Goal: Task Accomplishment & Management: Manage account settings

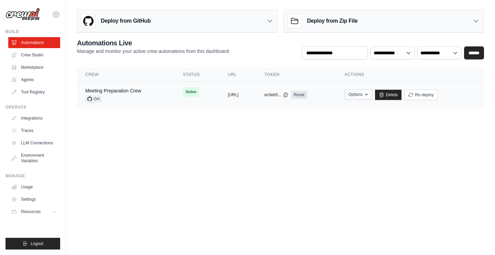
click at [369, 94] on icon "button" at bounding box center [365, 94] width 5 height 5
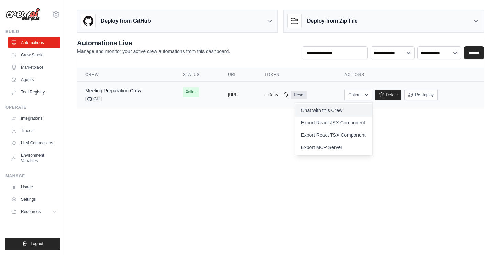
click at [361, 110] on link "Chat with this Crew" at bounding box center [333, 110] width 77 height 12
click at [410, 66] on div "**********" at bounding box center [280, 73] width 407 height 70
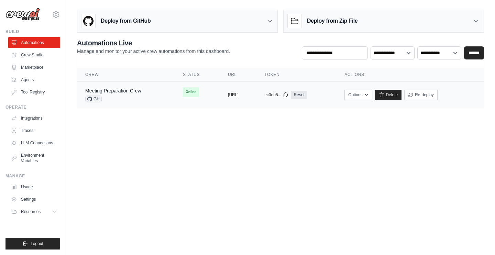
click at [386, 104] on td "Options Chat with this Crew Export React JSX Component Export React TSX Compone…" at bounding box center [410, 95] width 148 height 26
click at [372, 91] on button "Options" at bounding box center [358, 94] width 28 height 10
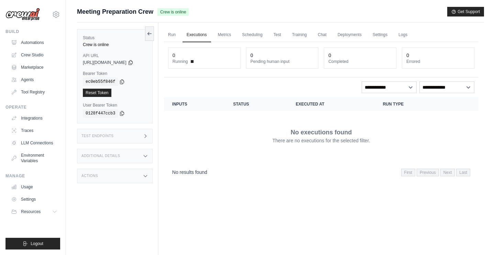
click at [123, 137] on div "Test Endpoints" at bounding box center [115, 136] width 76 height 14
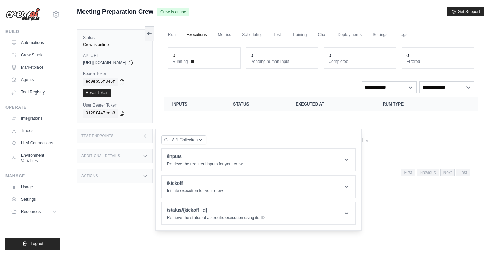
click at [212, 138] on div "Get API Collection Postman API Collection /inputs Retrieve the required inputs …" at bounding box center [258, 180] width 194 height 90
click at [203, 139] on icon "button" at bounding box center [199, 139] width 5 height 5
click at [222, 138] on div "Get API Collection Postman API Collection /inputs Retrieve the required inputs …" at bounding box center [258, 180] width 194 height 90
click at [197, 144] on button "Get API Collection" at bounding box center [183, 139] width 45 height 9
click at [198, 154] on div "Postman API Collection" at bounding box center [200, 157] width 66 height 11
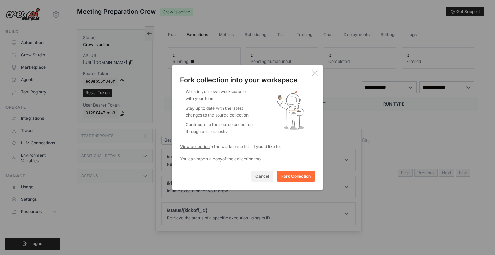
click at [308, 68] on div "Fork collection into your workspace Work in your own workspace or with your tea…" at bounding box center [247, 127] width 151 height 125
click at [313, 71] on icon at bounding box center [314, 73] width 5 height 5
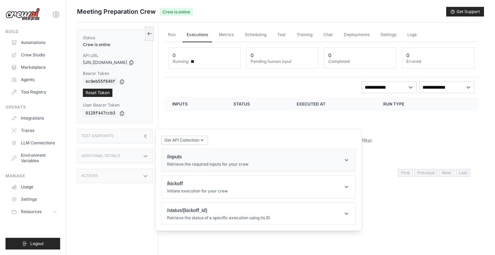
click at [225, 168] on header "/inputs Retrieve the required inputs for your crew" at bounding box center [258, 160] width 194 height 22
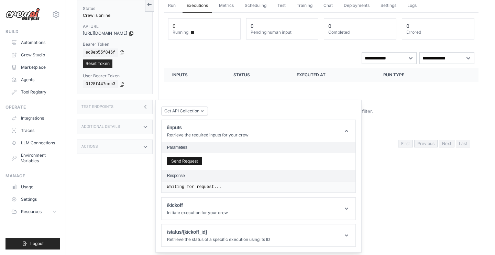
scroll to position [29, 0]
click at [197, 163] on button "Send Request" at bounding box center [184, 161] width 35 height 8
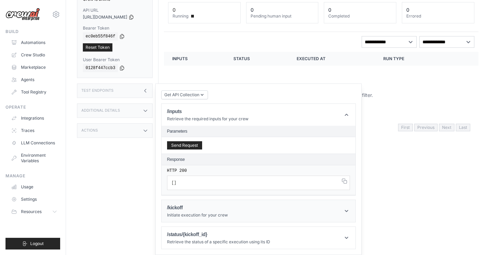
click at [201, 207] on h1 "/kickoff" at bounding box center [197, 207] width 61 height 7
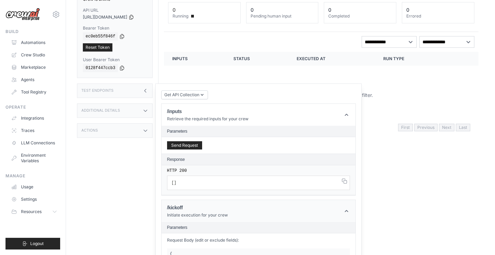
scroll to position [177, 0]
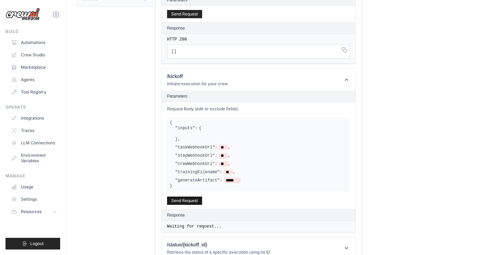
drag, startPoint x: 190, startPoint y: 201, endPoint x: 193, endPoint y: 199, distance: 3.5
click at [190, 201] on button "Send Request" at bounding box center [184, 200] width 35 height 8
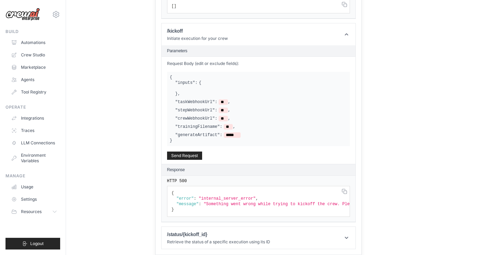
scroll to position [0, 0]
click at [209, 245] on header "/status/{kickoff_id} Retrieve the status of a specific execution using its ID" at bounding box center [258, 238] width 194 height 22
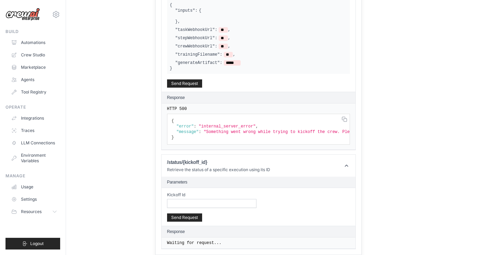
click at [189, 207] on div "Kickoff Id Send Request" at bounding box center [258, 207] width 194 height 38
click at [186, 219] on button "Send Request" at bounding box center [184, 217] width 35 height 8
click at [194, 221] on button "Send Request" at bounding box center [184, 217] width 35 height 8
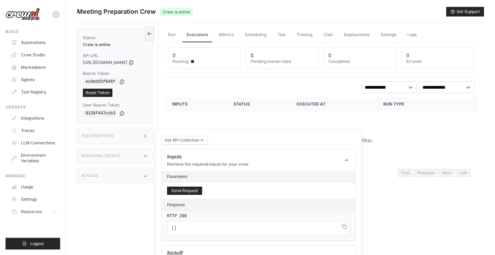
scroll to position [0, 0]
click at [99, 95] on link "Reset Token" at bounding box center [98, 93] width 30 height 8
click at [179, 190] on button "Send Request" at bounding box center [184, 190] width 35 height 8
click at [191, 142] on span "Get API Collection" at bounding box center [181, 139] width 35 height 5
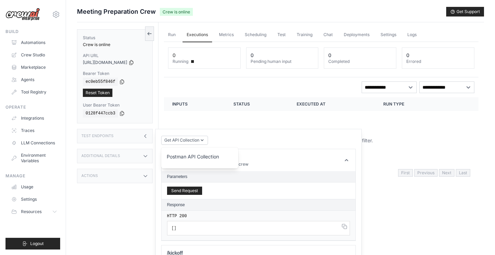
click at [197, 156] on div "Postman API Collection" at bounding box center [200, 158] width 66 height 11
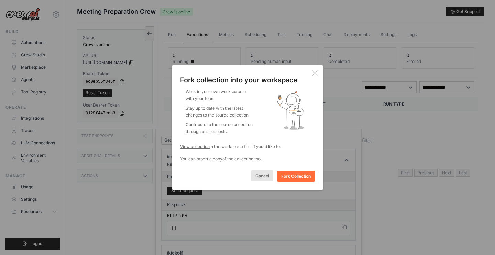
click at [261, 174] on button "Cancel" at bounding box center [262, 175] width 22 height 11
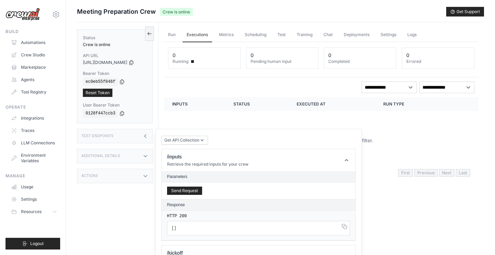
click at [129, 141] on div "Test Endpoints" at bounding box center [115, 136] width 76 height 14
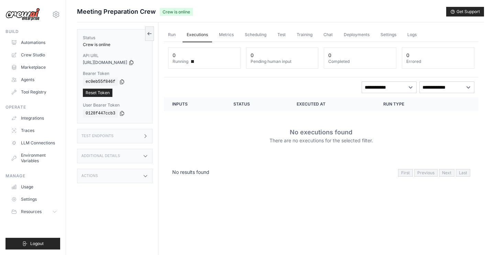
click at [129, 152] on div "Additional Details" at bounding box center [115, 156] width 76 height 14
click at [118, 211] on div "Status Crew is online API URL copied https://meeting-preparation-crew-9d880af3-…" at bounding box center [117, 149] width 81 height 255
click at [111, 226] on div "Actions" at bounding box center [115, 221] width 76 height 14
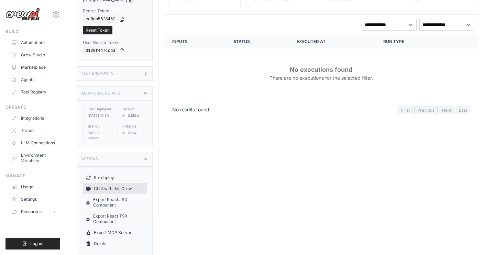
scroll to position [63, 0]
click at [128, 186] on link "Chat with this Crew" at bounding box center [115, 188] width 64 height 11
click at [27, 119] on link "Integrations" at bounding box center [35, 118] width 52 height 11
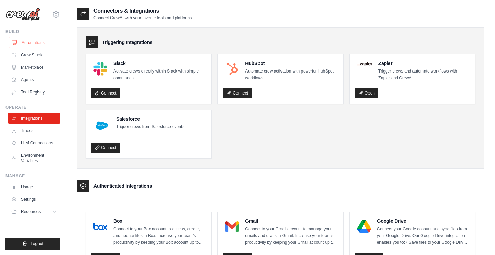
click at [31, 46] on link "Automations" at bounding box center [35, 42] width 52 height 11
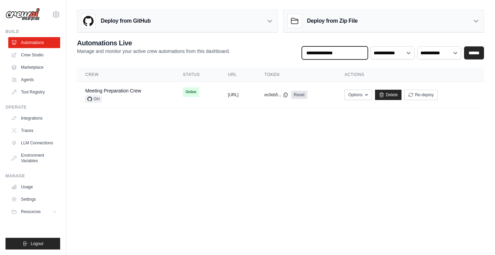
click at [319, 48] on input "text" at bounding box center [335, 52] width 66 height 13
click at [216, 23] on div "Deploy from GitHub" at bounding box center [177, 21] width 200 height 22
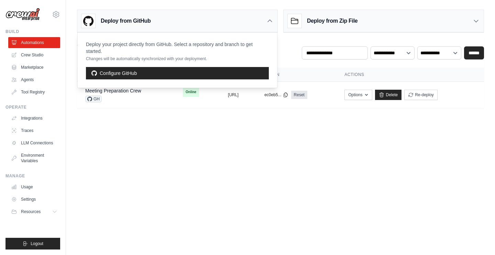
click at [360, 15] on div "Deploy from Zip File" at bounding box center [383, 21] width 200 height 22
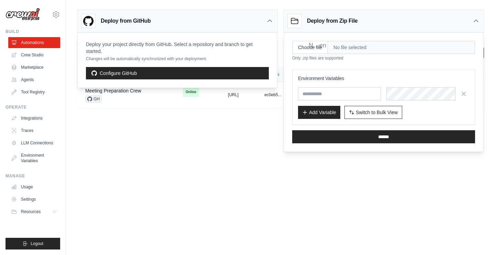
click at [241, 197] on body "mycryptostocks@gmail.com Settings Build Automations Crew Studio" at bounding box center [247, 127] width 495 height 255
click at [369, 31] on div "Deploy from Zip File" at bounding box center [383, 21] width 200 height 22
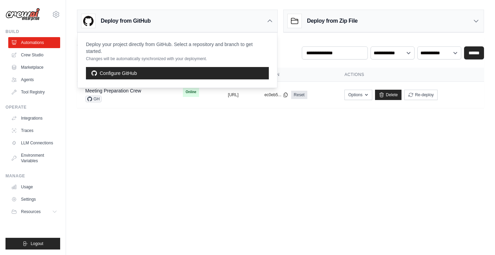
click at [221, 20] on div "Deploy from GitHub" at bounding box center [177, 21] width 200 height 22
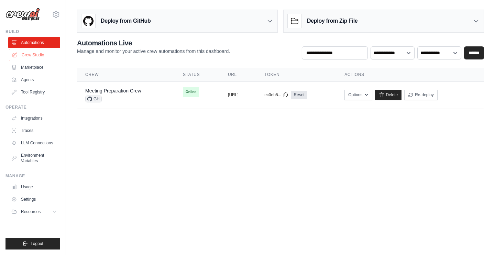
click at [23, 57] on link "Crew Studio" at bounding box center [35, 54] width 52 height 11
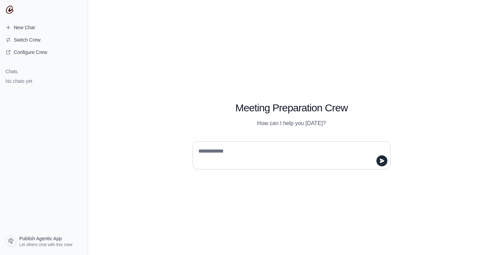
click at [239, 143] on div at bounding box center [291, 155] width 198 height 28
click at [245, 149] on textarea at bounding box center [289, 155] width 185 height 19
type textarea "**"
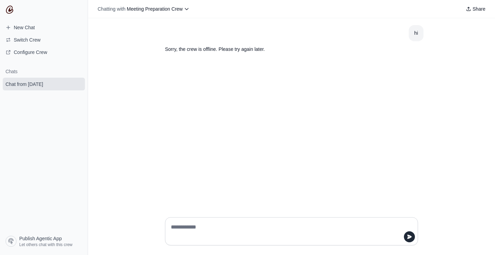
click at [381, 163] on div "hi Sorry, the crew is offline. Please try again later." at bounding box center [291, 114] width 407 height 193
click at [35, 27] on span "New Chat" at bounding box center [20, 27] width 40 height 7
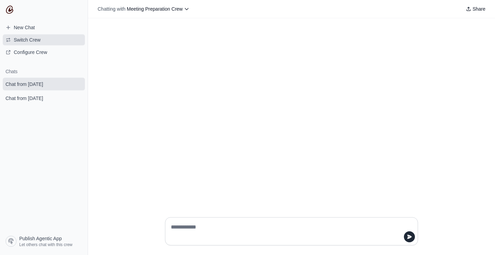
click at [30, 44] on button "Switch Crew" at bounding box center [44, 39] width 82 height 11
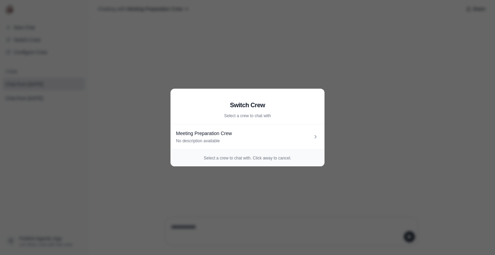
click at [281, 151] on div "Select a crew to chat with. Click away to cancel." at bounding box center [247, 157] width 154 height 17
click at [276, 164] on div "Select a crew to chat with. Click away to cancel." at bounding box center [247, 157] width 154 height 17
click at [238, 210] on aside "Switch Crew Select a crew to chat with Meeting Preparation Crew No description …" at bounding box center [247, 127] width 495 height 255
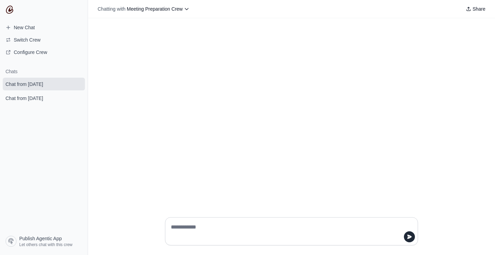
click at [14, 9] on nav "New Chat Switch Crew Configure Crew Chats Chat from August 30 Chat from August …" at bounding box center [44, 127] width 88 height 255
click at [10, 12] on img at bounding box center [9, 9] width 8 height 8
click at [10, 231] on section "Chats Chat from August 30 Chat from August 30" at bounding box center [44, 148] width 88 height 170
click at [6, 11] on img at bounding box center [9, 9] width 8 height 8
click at [18, 24] on link "New Chat" at bounding box center [44, 27] width 82 height 11
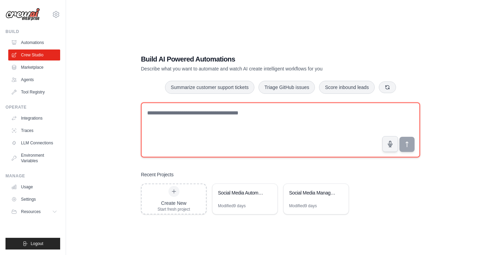
click at [225, 119] on textarea at bounding box center [280, 129] width 279 height 55
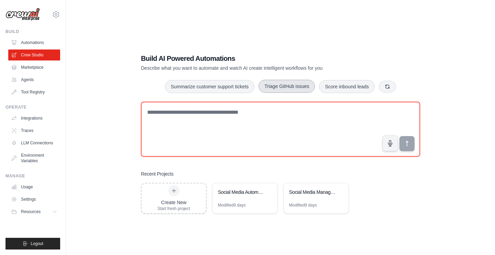
scroll to position [3, 0]
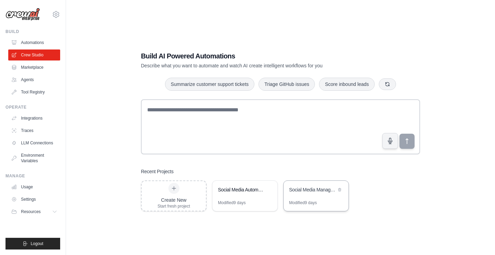
click at [298, 199] on div "Social Media Management Hub" at bounding box center [315, 190] width 65 height 19
click at [167, 196] on div "Create New" at bounding box center [173, 199] width 33 height 7
click at [22, 72] on link "Marketplace" at bounding box center [35, 67] width 52 height 11
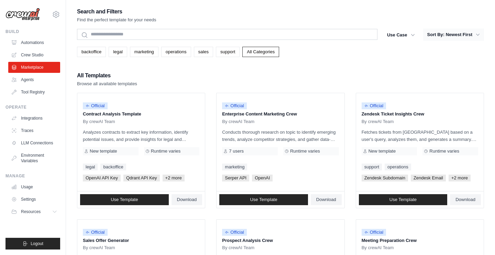
click at [448, 36] on button "Sort By: Newest First" at bounding box center [453, 35] width 61 height 12
click at [226, 51] on link "support" at bounding box center [228, 52] width 24 height 10
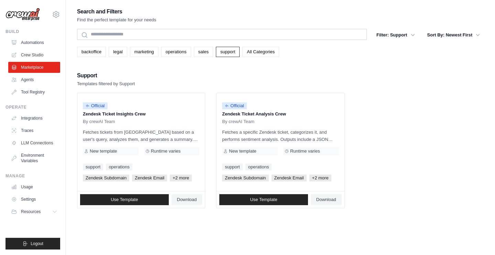
click at [89, 43] on div "backoffice legal marketing operations sales support All Categories" at bounding box center [280, 49] width 407 height 16
click at [93, 52] on link "backoffice" at bounding box center [91, 52] width 29 height 10
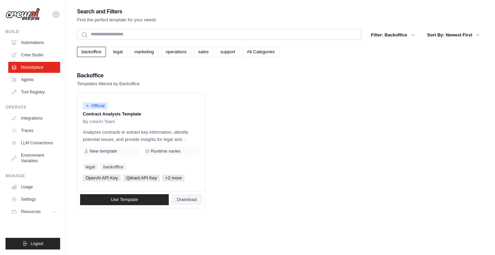
click at [251, 52] on link "All Categories" at bounding box center [260, 52] width 37 height 10
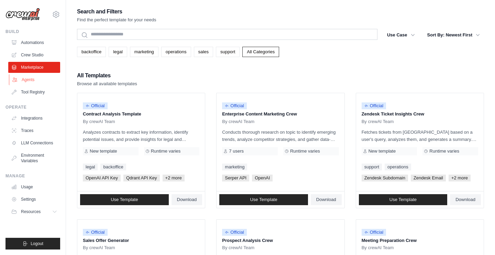
click at [22, 79] on link "Agents" at bounding box center [35, 79] width 52 height 11
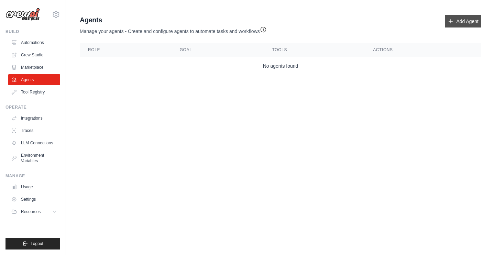
click at [446, 22] on link "Add Agent" at bounding box center [463, 21] width 36 height 12
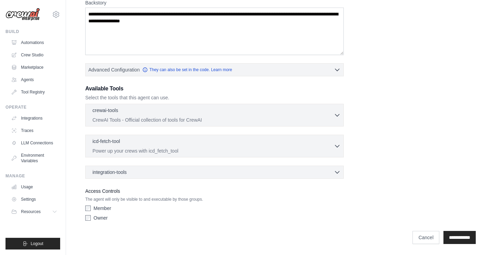
click at [141, 123] on div "crewai-tools 0 selected CrewAI Tools - Official collection of tools for CrewAI …" at bounding box center [214, 115] width 258 height 23
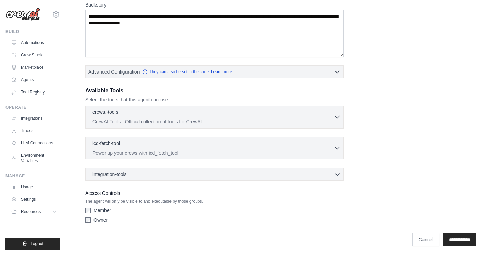
click at [147, 110] on div "crewai-tools 0 selected" at bounding box center [212, 113] width 241 height 8
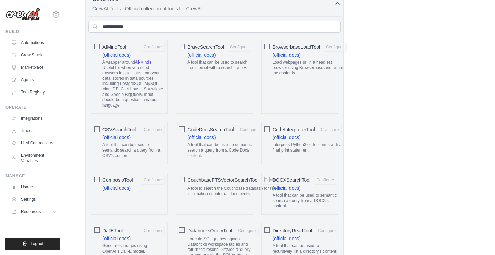
scroll to position [424, 0]
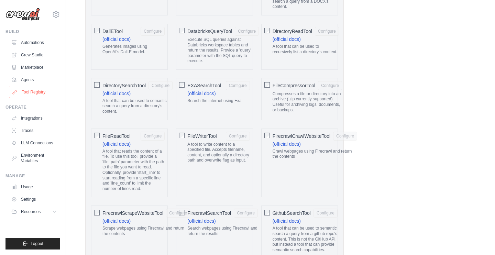
click at [31, 91] on link "Tool Registry" at bounding box center [35, 92] width 52 height 11
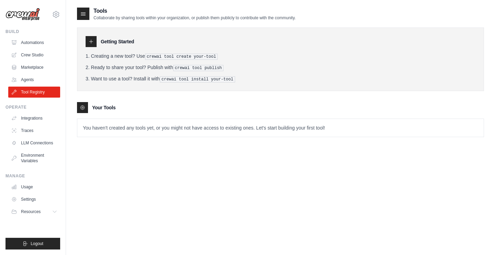
click at [93, 43] on icon at bounding box center [90, 41] width 5 height 5
click at [95, 43] on div at bounding box center [91, 41] width 11 height 11
drag, startPoint x: 152, startPoint y: 53, endPoint x: 218, endPoint y: 56, distance: 66.0
click at [218, 56] on li "Creating a new tool? Use crewai tool create your-tool" at bounding box center [280, 56] width 389 height 7
click at [86, 41] on div at bounding box center [91, 41] width 11 height 11
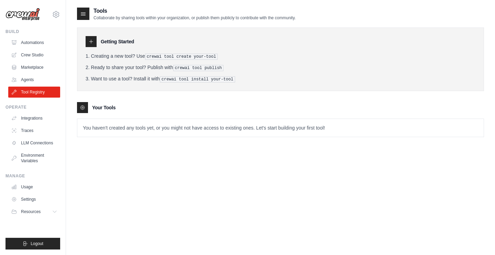
click at [84, 12] on icon at bounding box center [83, 13] width 7 height 7
click at [59, 12] on icon at bounding box center [56, 14] width 8 height 8
click at [43, 48] on link "Settings" at bounding box center [56, 46] width 60 height 12
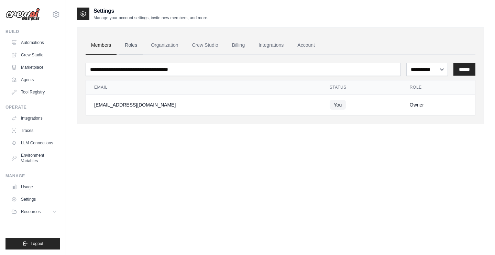
click at [135, 44] on link "Roles" at bounding box center [130, 45] width 23 height 19
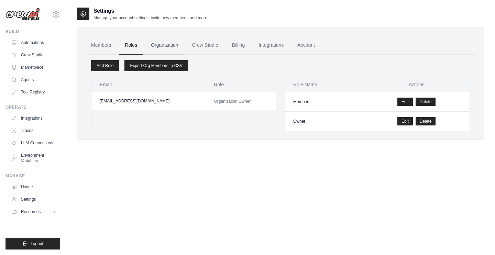
click at [154, 43] on link "Organization" at bounding box center [164, 45] width 38 height 19
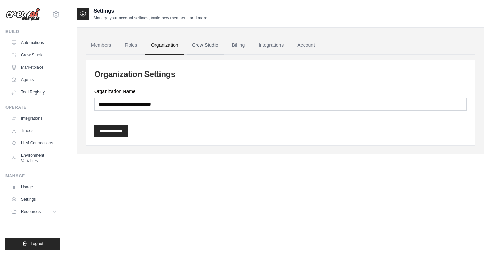
click at [214, 45] on link "Crew Studio" at bounding box center [204, 45] width 37 height 19
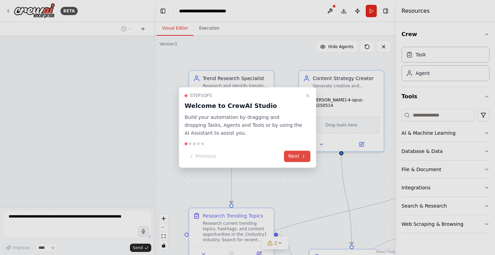
click at [301, 152] on button "Next" at bounding box center [297, 156] width 26 height 11
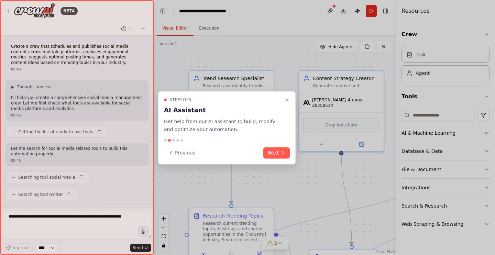
scroll to position [589, 0]
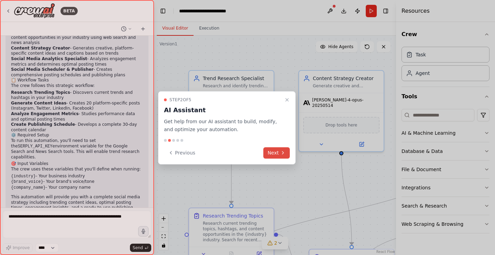
click at [281, 152] on icon at bounding box center [282, 152] width 5 height 5
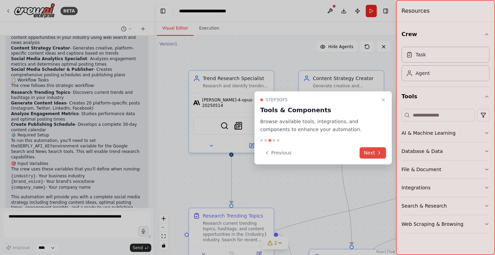
click at [373, 151] on button "Next" at bounding box center [372, 152] width 26 height 11
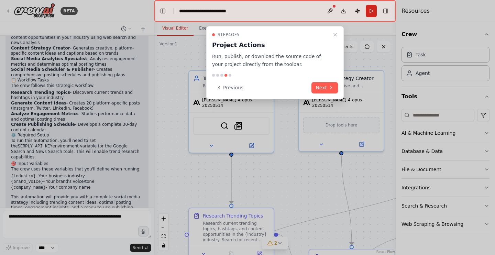
click at [349, 78] on div at bounding box center [247, 127] width 495 height 255
click at [321, 82] on button "Next" at bounding box center [324, 87] width 26 height 11
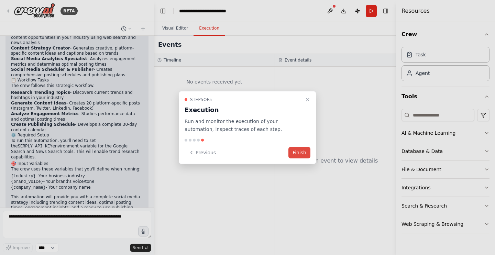
click at [295, 155] on button "Finish" at bounding box center [299, 152] width 22 height 11
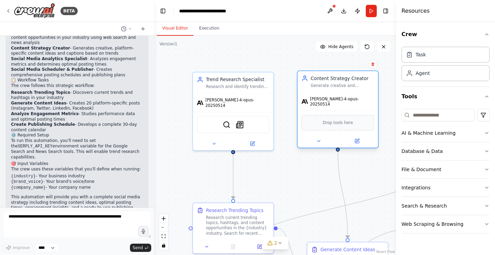
click at [327, 120] on span "Drop tools here" at bounding box center [337, 123] width 30 height 7
click at [335, 125] on div "Drop tools here" at bounding box center [337, 123] width 72 height 16
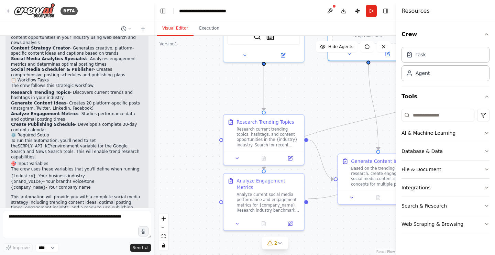
drag, startPoint x: 273, startPoint y: 167, endPoint x: 303, endPoint y: 78, distance: 93.7
click at [303, 78] on div ".deletable-edge-delete-btn { width: 20px; height: 20px; border: 0px solid #ffff…" at bounding box center [275, 145] width 242 height 219
click at [263, 136] on div "Research current trending topics, hashtags, and content opportunities in the {i…" at bounding box center [268, 135] width 64 height 21
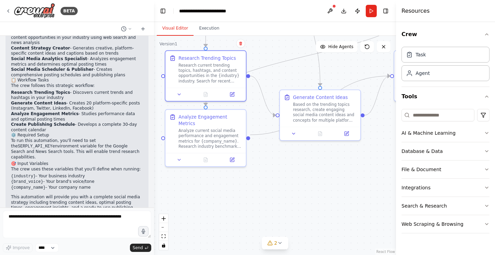
drag, startPoint x: 342, startPoint y: 110, endPoint x: 292, endPoint y: 36, distance: 89.0
click at [292, 36] on div ".deletable-edge-delete-btn { width: 20px; height: 20px; border: 0px solid #ffff…" at bounding box center [275, 145] width 242 height 219
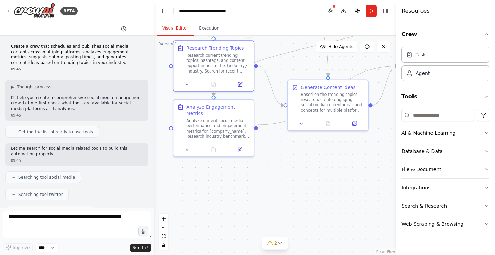
scroll to position [0, 0]
click at [147, 29] on button at bounding box center [142, 29] width 11 height 8
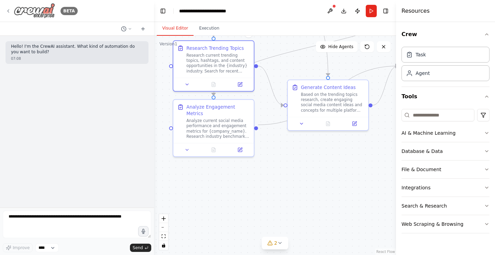
click at [11, 11] on div "BETA" at bounding box center [41, 10] width 72 height 15
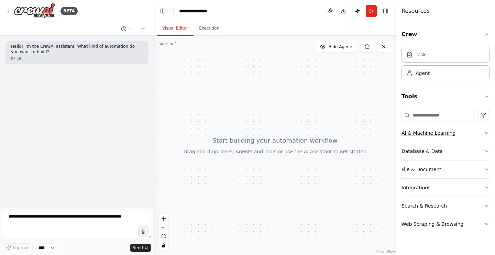
click at [439, 135] on button "AI & Machine Learning" at bounding box center [445, 133] width 88 height 18
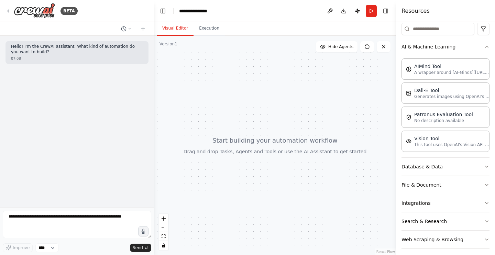
scroll to position [75, 0]
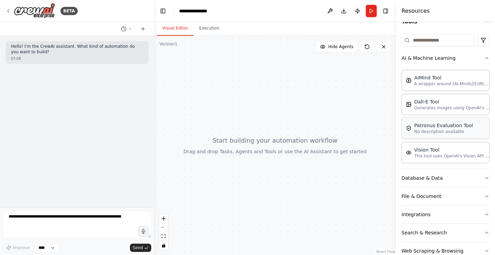
click at [439, 135] on div "Patronus Evaluation Tool No description available" at bounding box center [445, 127] width 88 height 21
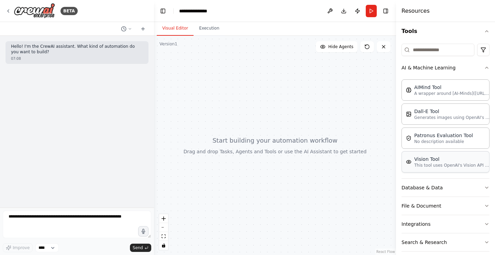
scroll to position [65, 0]
click at [478, 164] on p "This tool uses OpenAI's Vision API to describe the contents of an image." at bounding box center [452, 165] width 76 height 5
click at [436, 161] on div "Vision Tool" at bounding box center [452, 159] width 76 height 7
click at [245, 128] on div at bounding box center [275, 145] width 242 height 219
drag, startPoint x: 281, startPoint y: 159, endPoint x: 228, endPoint y: 146, distance: 54.6
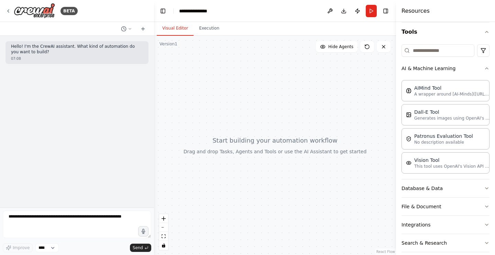
click at [228, 146] on div at bounding box center [275, 145] width 242 height 219
click at [91, 55] on div "Hello! I'm the CrewAI assistant. What kind of automation do you want to build? …" at bounding box center [76, 52] width 143 height 23
click at [453, 192] on button "Database & Data" at bounding box center [445, 188] width 88 height 18
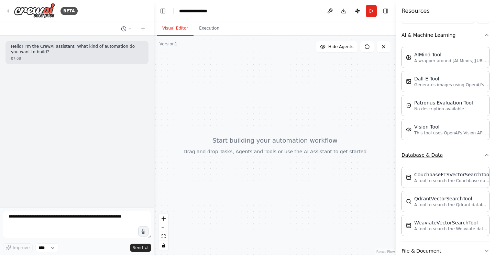
scroll to position [122, 0]
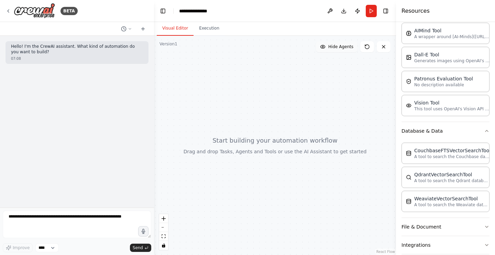
click at [338, 46] on span "Hide Agents" at bounding box center [340, 46] width 25 height 5
click at [338, 46] on span "Show Agents" at bounding box center [339, 46] width 27 height 5
click at [210, 30] on button "Execution" at bounding box center [208, 28] width 31 height 14
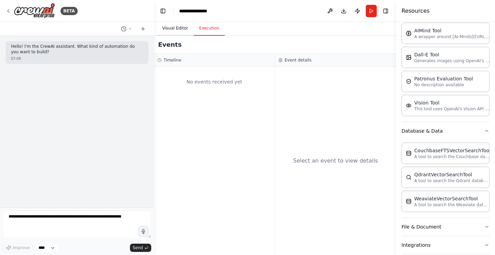
click at [168, 25] on button "Visual Editor" at bounding box center [175, 28] width 37 height 14
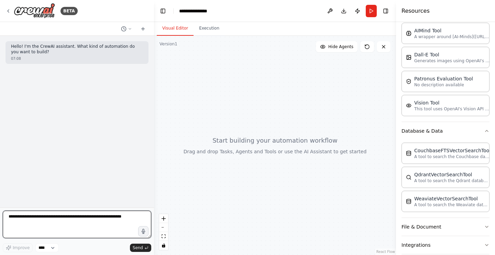
click at [109, 219] on textarea at bounding box center [77, 224] width 148 height 27
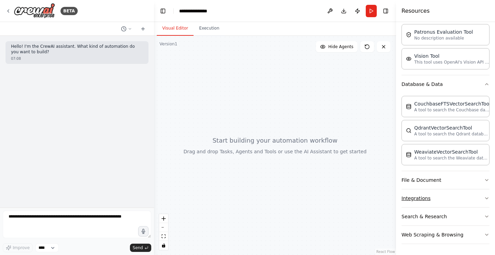
click at [430, 190] on button "Integrations" at bounding box center [445, 198] width 88 height 18
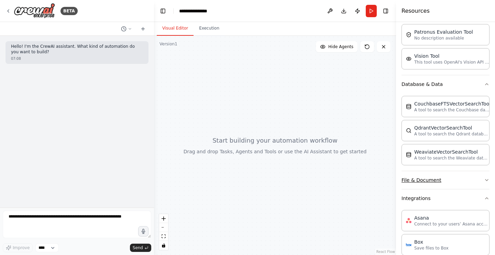
click at [430, 179] on button "File & Document" at bounding box center [445, 180] width 88 height 18
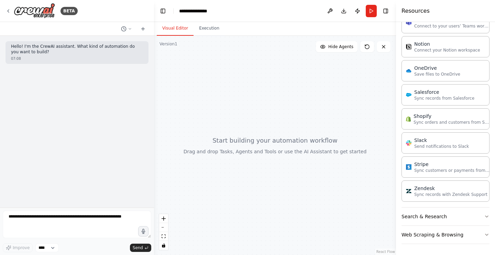
scroll to position [0, 0]
click at [442, 223] on button "Search & Research" at bounding box center [445, 216] width 88 height 18
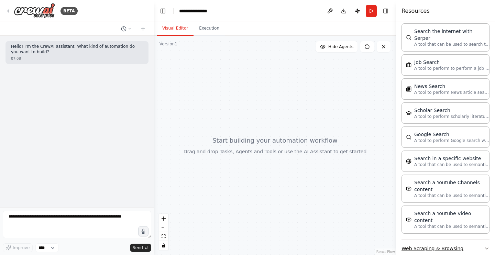
click at [430, 239] on button "Web Scraping & Browsing" at bounding box center [445, 248] width 88 height 18
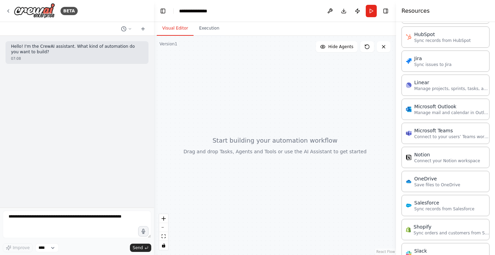
scroll to position [709, 0]
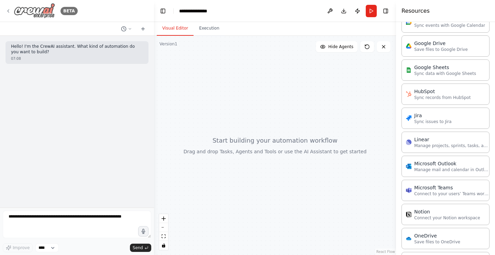
click at [7, 10] on icon at bounding box center [7, 10] width 5 height 5
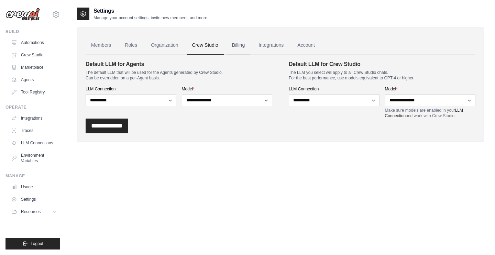
click at [239, 50] on link "Billing" at bounding box center [238, 45] width 24 height 19
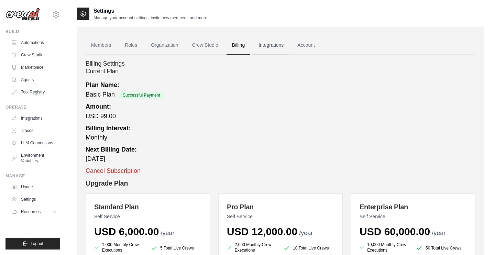
scroll to position [0, 0]
click at [285, 43] on link "Integrations" at bounding box center [271, 45] width 36 height 19
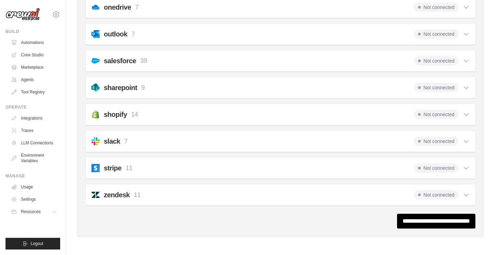
scroll to position [470, 0]
click at [420, 218] on input "**********" at bounding box center [436, 221] width 78 height 15
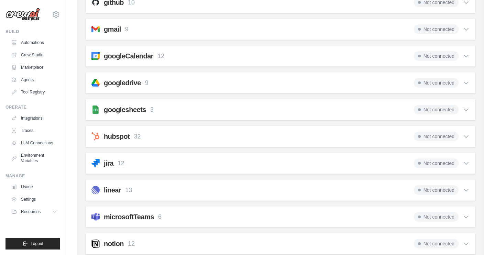
scroll to position [201, 0]
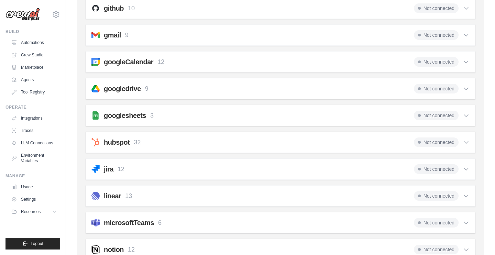
click at [175, 97] on div "googledrive 9 Not connected Select all Get File Metadata: google_drive_get_file…" at bounding box center [280, 88] width 389 height 21
click at [167, 111] on div "googlesheets 3 Not connected" at bounding box center [280, 116] width 378 height 10
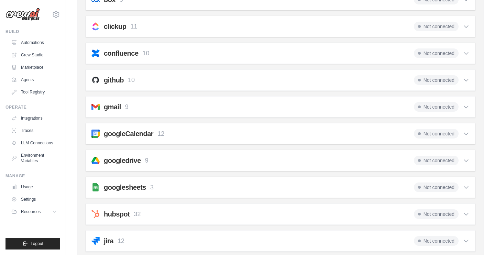
scroll to position [198, 0]
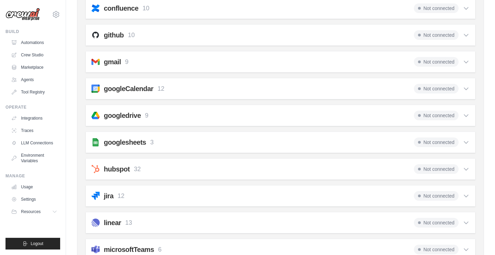
click at [160, 99] on div "googleCalendar 12 Not connected Select all Create an Event: google_calendar_cre…" at bounding box center [280, 88] width 389 height 21
click at [160, 90] on p "12" at bounding box center [160, 88] width 7 height 9
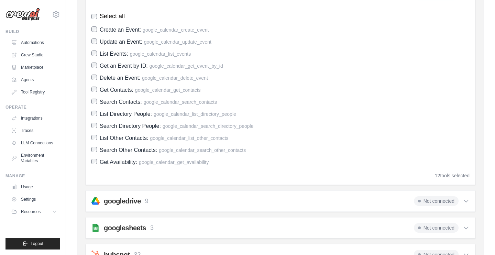
scroll to position [373, 0]
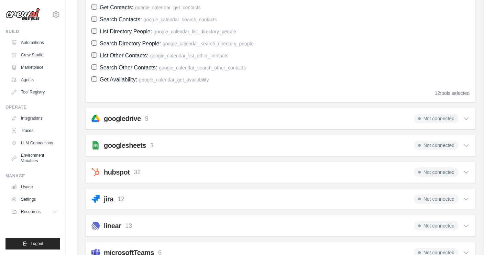
click at [444, 91] on div "12 tools selected" at bounding box center [451, 93] width 35 height 7
click at [403, 122] on div "googledrive 9 Not connected" at bounding box center [280, 119] width 378 height 10
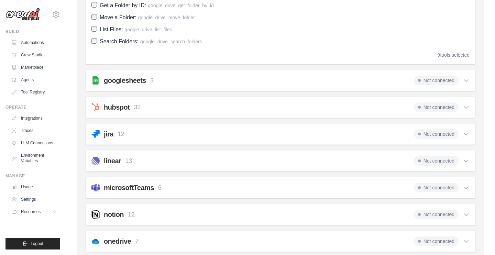
scroll to position [580, 0]
click at [431, 72] on div "googlesheets 3 Not connected Select all Get a Row: google_sheets_get_row Create…" at bounding box center [280, 80] width 389 height 21
click at [431, 81] on span "Not connected" at bounding box center [435, 81] width 45 height 10
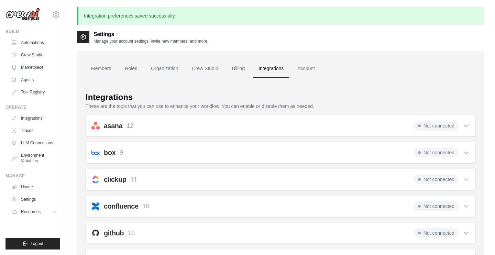
scroll to position [0, 0]
click at [144, 128] on div "asana 12 Not connected" at bounding box center [280, 126] width 378 height 10
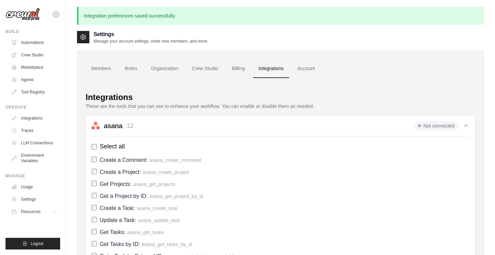
click at [93, 149] on label "Select all" at bounding box center [280, 146] width 378 height 9
click at [299, 72] on link "Account" at bounding box center [306, 68] width 29 height 19
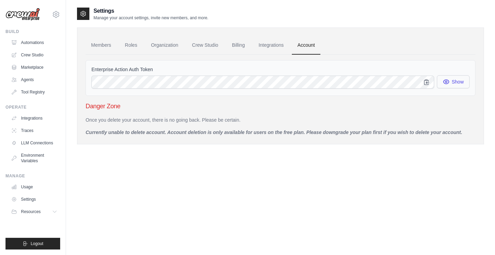
click at [458, 80] on button "Show" at bounding box center [452, 81] width 33 height 13
click at [424, 81] on icon "button" at bounding box center [426, 81] width 4 height 5
click at [109, 40] on link "Members" at bounding box center [101, 45] width 31 height 19
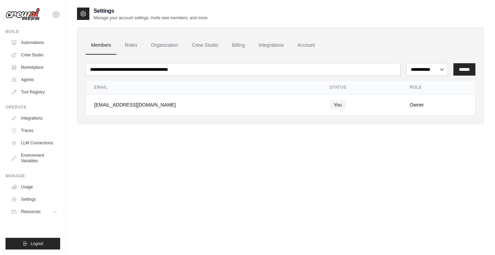
click at [135, 46] on link "Roles" at bounding box center [130, 45] width 23 height 19
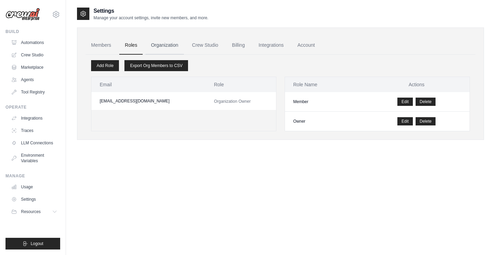
click at [168, 44] on link "Organization" at bounding box center [164, 45] width 38 height 19
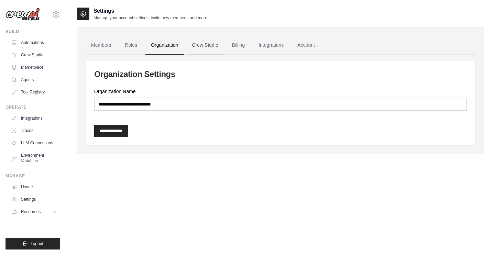
click at [194, 48] on link "Crew Studio" at bounding box center [204, 45] width 37 height 19
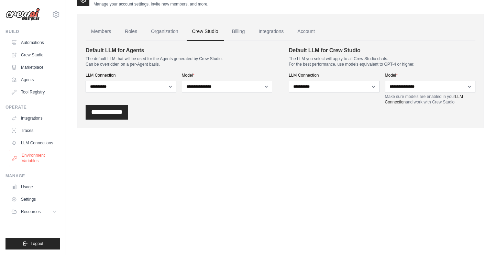
scroll to position [14, 0]
click at [38, 124] on ul "Integrations Traces LLM Connections Environment Variables" at bounding box center [34, 140] width 52 height 54
click at [38, 120] on link "Integrations" at bounding box center [35, 118] width 52 height 11
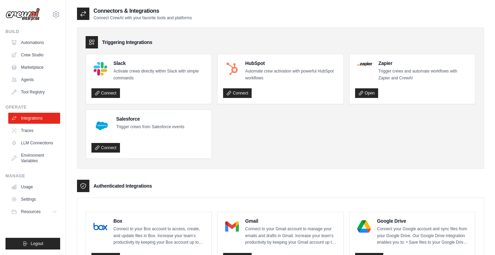
click at [32, 205] on ul "Usage Settings Resources Documentation Blog" at bounding box center [34, 199] width 52 height 36
click at [25, 204] on link "Settings" at bounding box center [35, 199] width 52 height 11
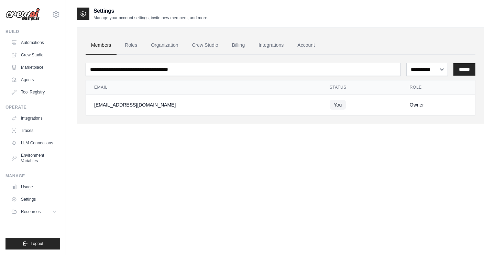
click at [38, 206] on button "Resources" at bounding box center [34, 211] width 52 height 11
click at [29, 217] on li "Resources Documentation GitHub" at bounding box center [34, 233] width 52 height 55
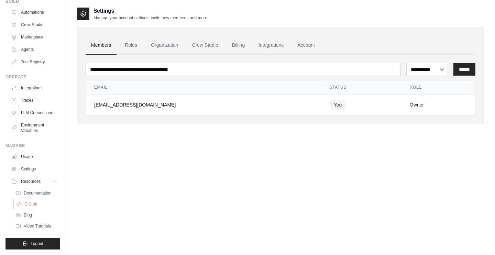
scroll to position [30, 0]
click at [36, 194] on span "Documentation" at bounding box center [38, 192] width 28 height 5
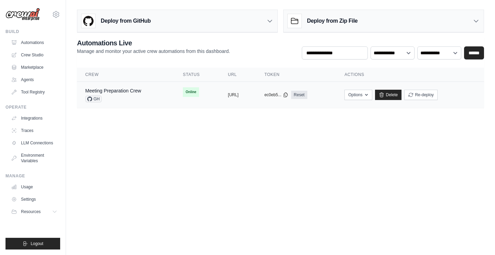
click at [92, 99] on span "GH" at bounding box center [93, 98] width 16 height 7
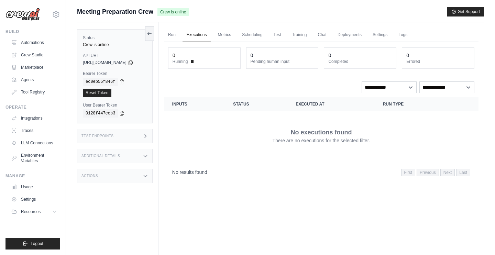
click at [92, 138] on h3 "Test Endpoints" at bounding box center [97, 136] width 32 height 4
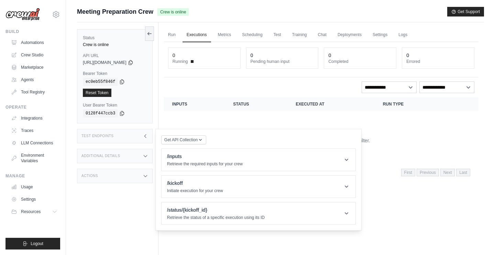
click at [95, 173] on div "Actions" at bounding box center [115, 176] width 76 height 14
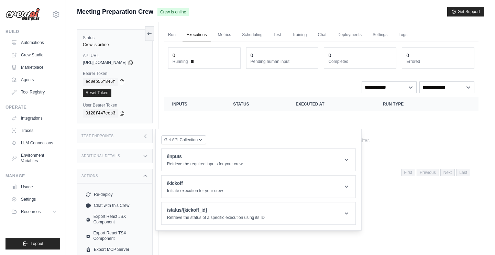
click at [97, 159] on div "Additional Details" at bounding box center [115, 156] width 76 height 14
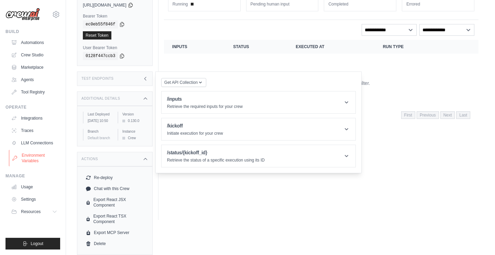
scroll to position [63, 0]
click at [28, 210] on span "Resources" at bounding box center [32, 211] width 20 height 5
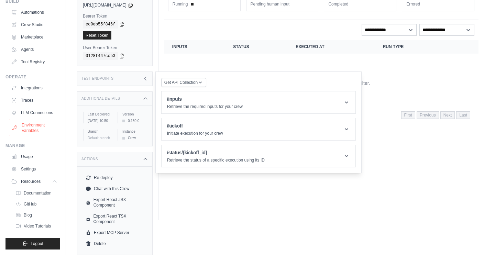
click at [26, 134] on link "Environment Variables" at bounding box center [35, 128] width 52 height 16
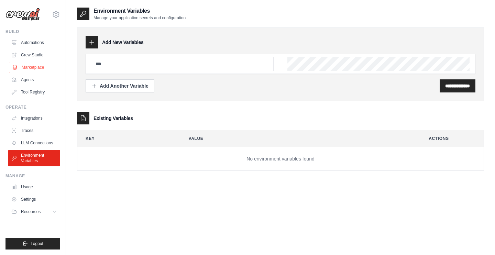
click at [23, 68] on link "Marketplace" at bounding box center [35, 67] width 52 height 11
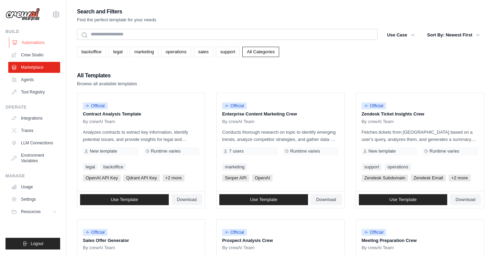
click at [33, 45] on link "Automations" at bounding box center [35, 42] width 52 height 11
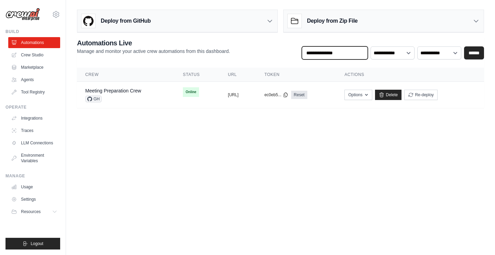
click at [327, 57] on input "text" at bounding box center [335, 52] width 66 height 13
click at [295, 17] on icon at bounding box center [294, 21] width 14 height 14
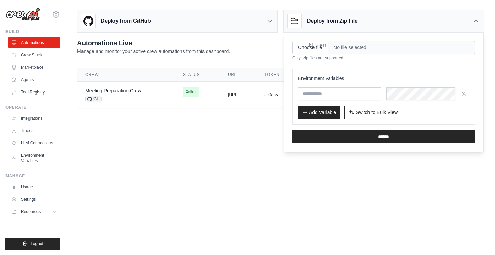
click at [203, 21] on div "Deploy from GitHub" at bounding box center [177, 21] width 200 height 22
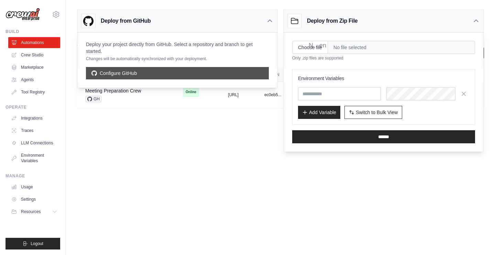
click at [127, 72] on link "Configure GitHub" at bounding box center [177, 73] width 183 height 12
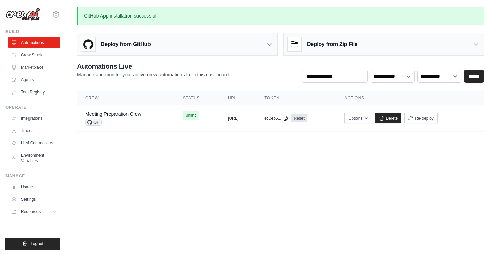
click at [179, 53] on div "Deploy from GitHub" at bounding box center [177, 44] width 200 height 22
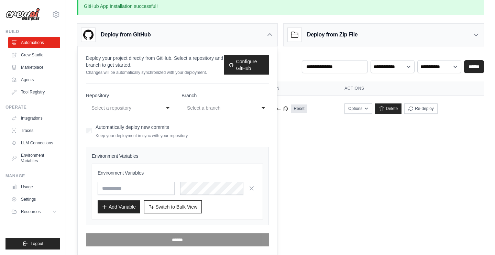
scroll to position [10, 0]
click at [150, 107] on div "Select a repository" at bounding box center [122, 108] width 63 height 8
click at [199, 127] on div "Automatically deploy new commits Keep your deployment in sync with your reposit…" at bounding box center [177, 130] width 183 height 16
click at [26, 211] on span "Resources" at bounding box center [32, 211] width 20 height 5
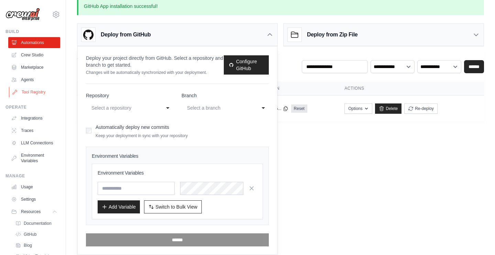
click at [25, 88] on link "Tool Registry" at bounding box center [35, 92] width 52 height 11
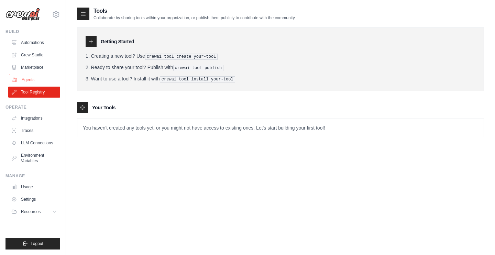
click at [39, 82] on link "Agents" at bounding box center [35, 79] width 52 height 11
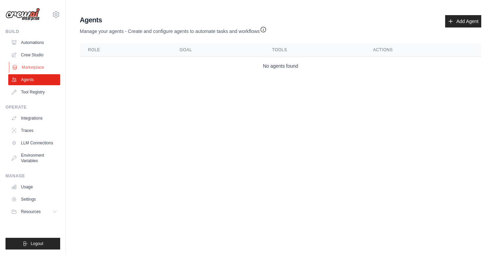
click at [47, 64] on link "Marketplace" at bounding box center [35, 67] width 52 height 11
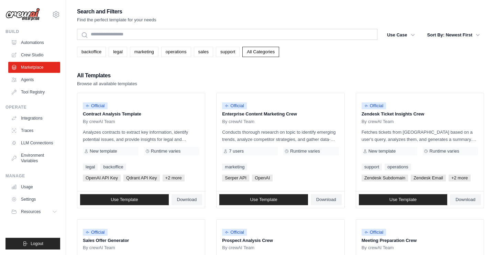
click at [25, 60] on ul "Automations Crew Studio Marketplace Agents Tool Registry" at bounding box center [34, 67] width 52 height 60
click at [34, 61] on ul "Automations Crew Studio Marketplace Agents Tool Registry" at bounding box center [34, 67] width 52 height 60
click at [34, 51] on link "Crew Studio" at bounding box center [35, 54] width 52 height 11
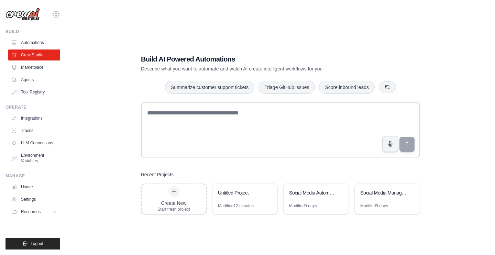
drag, startPoint x: 0, startPoint y: 0, endPoint x: 56, endPoint y: 14, distance: 58.0
click at [56, 14] on icon at bounding box center [56, 14] width 8 height 8
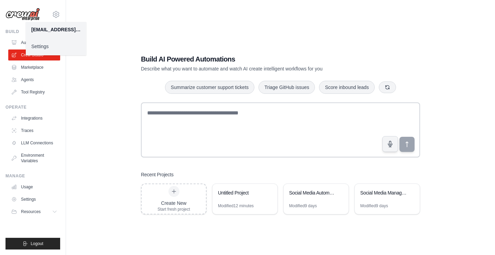
click at [54, 49] on link "Settings" at bounding box center [56, 46] width 60 height 12
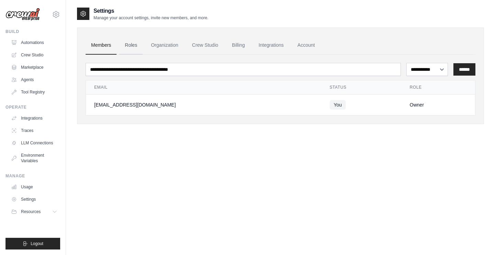
click at [123, 47] on link "Roles" at bounding box center [130, 45] width 23 height 19
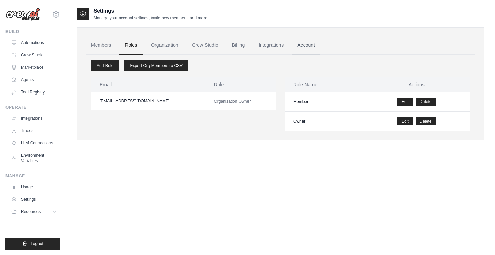
click at [305, 49] on link "Account" at bounding box center [306, 45] width 29 height 19
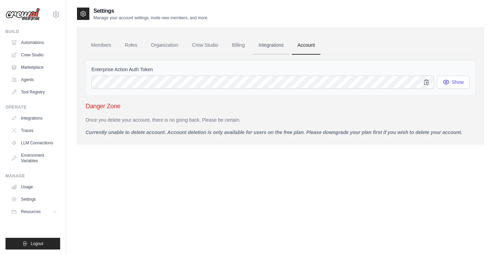
click at [271, 48] on link "Integrations" at bounding box center [271, 45] width 36 height 19
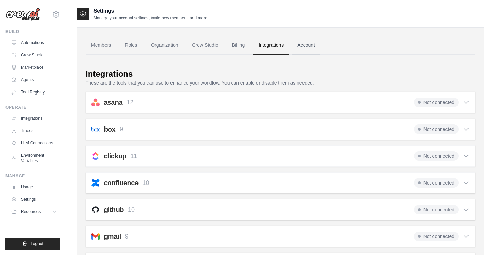
click at [306, 48] on link "Account" at bounding box center [306, 45] width 29 height 19
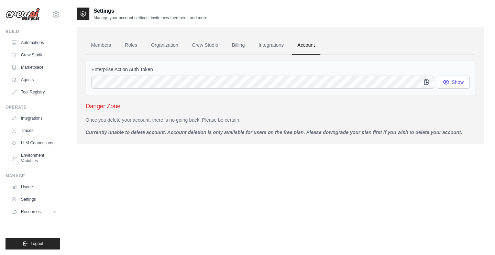
click at [426, 87] on button "button" at bounding box center [426, 81] width 15 height 13
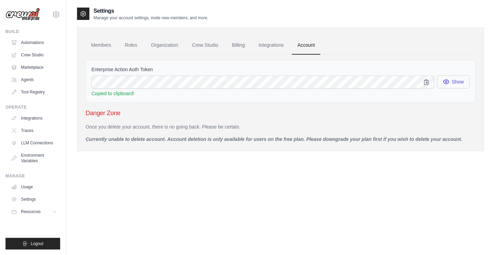
click at [451, 81] on button "Show" at bounding box center [452, 81] width 33 height 13
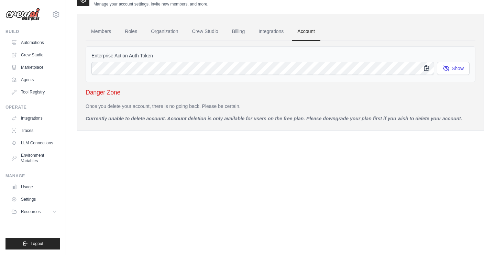
scroll to position [14, 0]
click at [423, 69] on icon "button" at bounding box center [426, 68] width 7 height 7
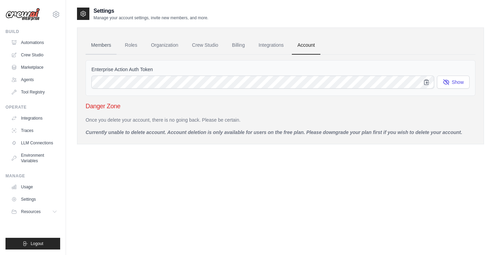
scroll to position [0, 0]
click at [252, 48] on ul "Members Roles Organization Crew Studio Billing Integrations Account" at bounding box center [280, 45] width 389 height 19
click at [258, 48] on link "Integrations" at bounding box center [271, 45] width 36 height 19
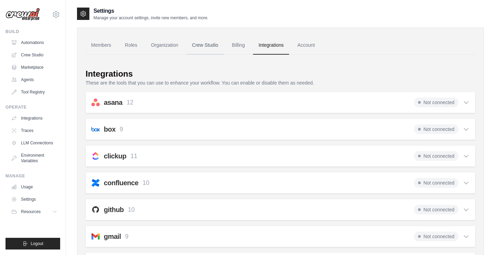
click at [204, 39] on link "Crew Studio" at bounding box center [204, 45] width 37 height 19
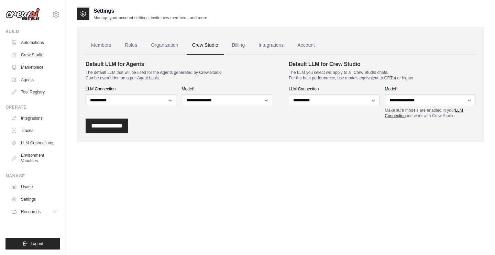
click at [400, 114] on link "LLM Connection" at bounding box center [424, 113] width 78 height 10
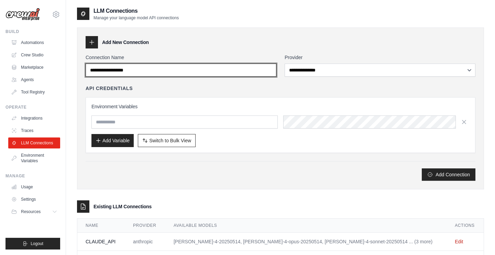
click at [191, 75] on input "Connection Name" at bounding box center [181, 70] width 191 height 13
click at [272, 70] on input "Connection Name" at bounding box center [181, 70] width 191 height 13
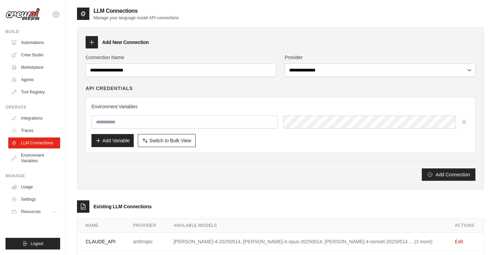
click at [178, 63] on div "Connection Name" at bounding box center [181, 65] width 191 height 23
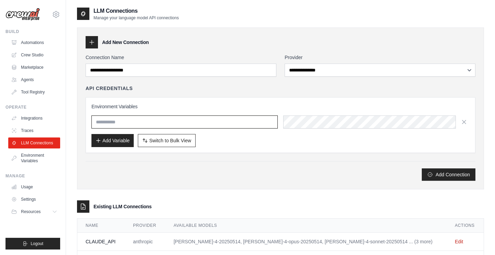
click at [146, 125] on input "text" at bounding box center [184, 121] width 186 height 13
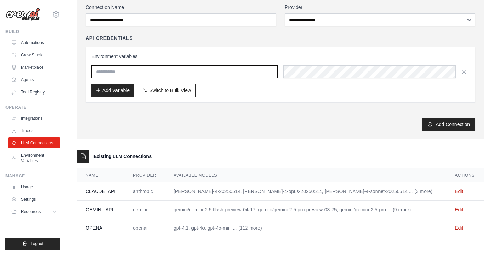
scroll to position [50, 0]
click at [459, 226] on link "Edit" at bounding box center [458, 227] width 8 height 5
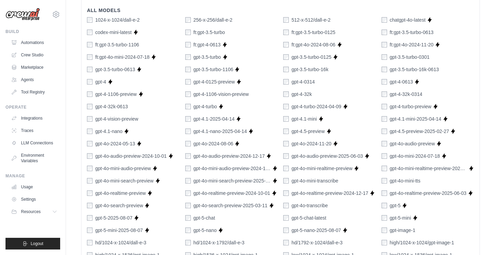
scroll to position [243, 0]
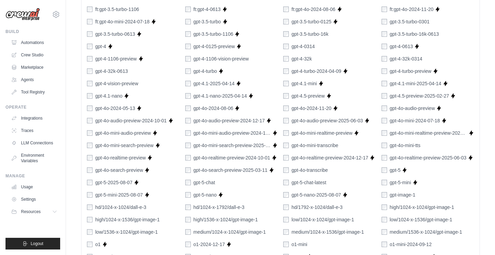
click at [94, 178] on div "1024-x-1024/dall-e-2 256-x-256/dall-e-2 512-x-512/dall-e-2 chatgpt-4o-latest Su…" at bounding box center [280, 163] width 387 height 365
click at [91, 199] on div "1024-x-1024/dall-e-2 256-x-256/dall-e-2 512-x-512/dall-e-2 chatgpt-4o-latest Su…" at bounding box center [280, 163] width 387 height 365
click at [92, 189] on div "1024-x-1024/dall-e-2 256-x-256/dall-e-2 512-x-512/dall-e-2 chatgpt-4o-latest Su…" at bounding box center [280, 163] width 387 height 365
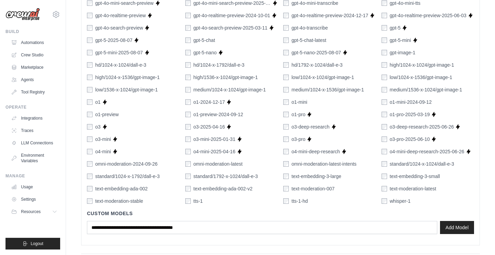
scroll to position [386, 0]
click at [204, 42] on label "gpt-5-chat" at bounding box center [204, 39] width 22 height 7
click at [200, 61] on label "hd/1024-x-1792/dall-e-3" at bounding box center [218, 64] width 51 height 7
click at [198, 54] on label "gpt-5-nano" at bounding box center [204, 52] width 23 height 7
click at [197, 61] on div "1024-x-1024/dall-e-2 256-x-256/dall-e-2 512-x-512/dall-e-2 chatgpt-4o-latest Su…" at bounding box center [280, 21] width 387 height 365
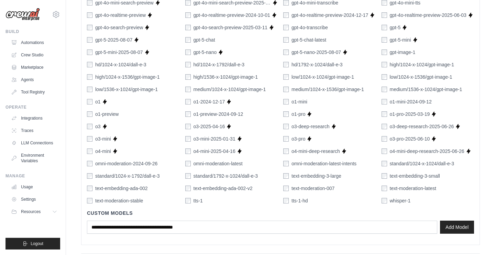
click at [203, 63] on label "hd/1024-x-1792/dall-e-3" at bounding box center [218, 64] width 51 height 7
click at [308, 42] on label "gpt-5-chat-latest" at bounding box center [308, 39] width 35 height 7
click at [307, 52] on label "gpt-5-nano-2025-08-07" at bounding box center [315, 52] width 49 height 7
click at [390, 23] on div "1024-x-1024/dall-e-2 256-x-256/dall-e-2 512-x-512/dall-e-2 chatgpt-4o-latest Su…" at bounding box center [280, 21] width 387 height 365
click at [390, 28] on label "gpt-5" at bounding box center [394, 27] width 11 height 7
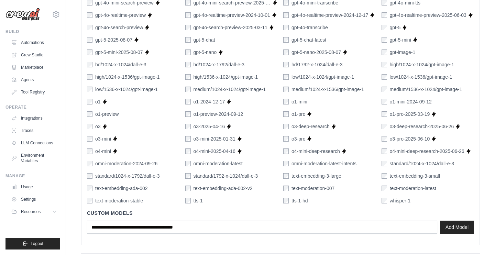
click at [390, 39] on label "gpt-5-mini" at bounding box center [399, 39] width 21 height 7
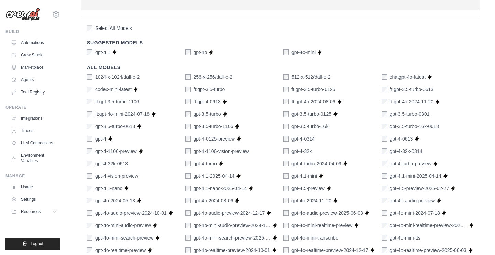
scroll to position [50, 0]
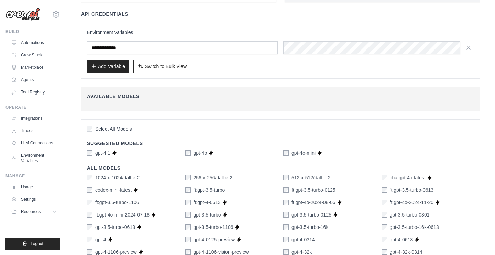
click at [101, 130] on span "Select All Models" at bounding box center [113, 128] width 37 height 7
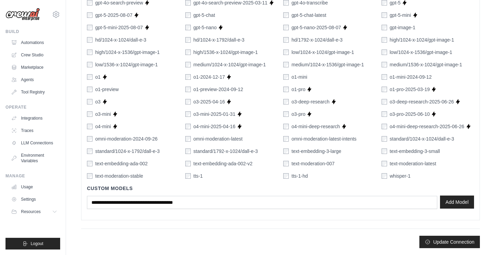
scroll to position [411, 0]
click at [313, 178] on div "tts-1-hd" at bounding box center [329, 175] width 93 height 7
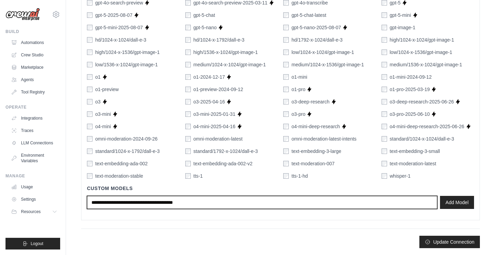
click at [300, 205] on input "text" at bounding box center [262, 202] width 350 height 13
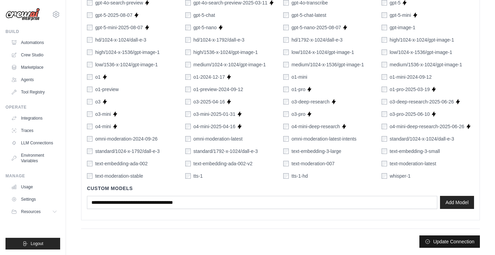
click at [435, 241] on button "Update Connection" at bounding box center [449, 241] width 60 height 12
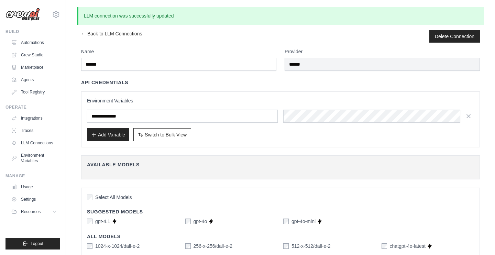
scroll to position [0, 0]
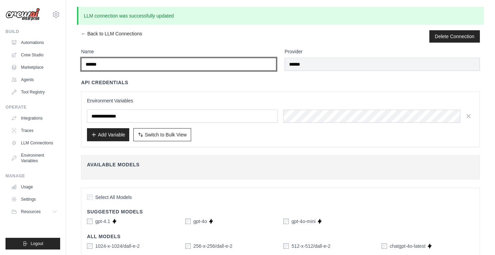
click at [199, 63] on input "******" at bounding box center [178, 64] width 195 height 13
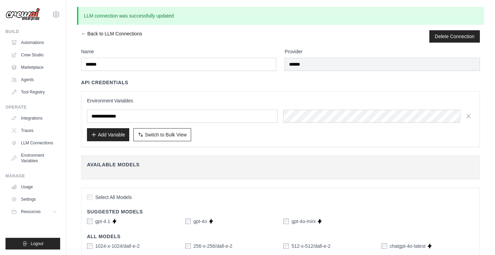
click at [95, 32] on link "← Back to LLM Connections" at bounding box center [111, 36] width 61 height 12
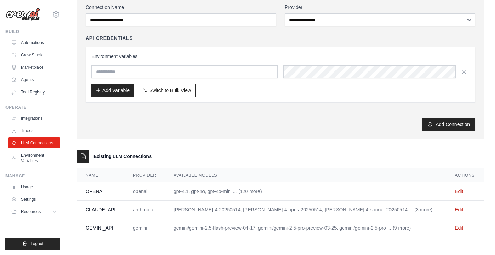
scroll to position [50, 0]
click at [457, 213] on td "Edit" at bounding box center [464, 210] width 37 height 18
click at [456, 210] on link "Edit" at bounding box center [458, 209] width 8 height 5
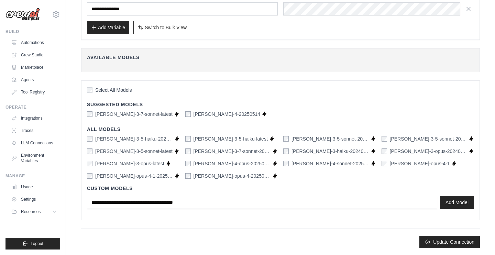
scroll to position [106, 0]
click at [439, 242] on button "Update Connection" at bounding box center [449, 241] width 60 height 12
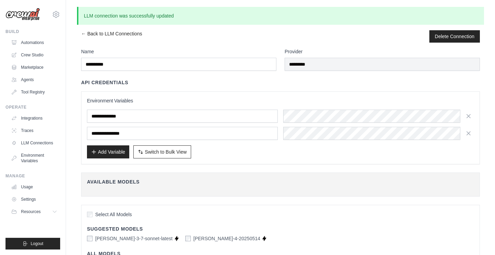
scroll to position [0, 0]
click at [169, 126] on div "**********" at bounding box center [280, 125] width 387 height 30
click at [166, 132] on input "**********" at bounding box center [182, 133] width 191 height 13
click at [83, 35] on link "← Back to LLM Connections" at bounding box center [111, 36] width 61 height 12
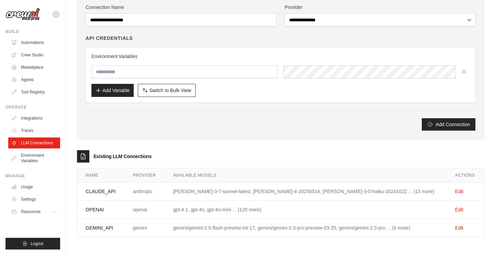
scroll to position [50, 0]
click at [237, 211] on td "gpt-4.1, gpt-4o, gpt-4o-mini ... (120 more)" at bounding box center [305, 210] width 282 height 18
click at [20, 138] on link "LLM Connections" at bounding box center [35, 142] width 52 height 11
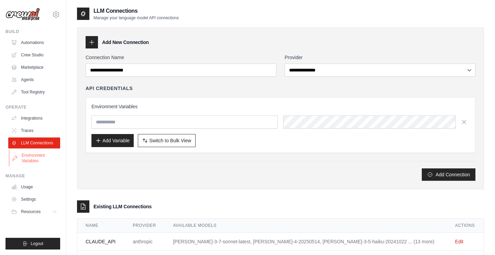
click at [37, 152] on link "Environment Variables" at bounding box center [35, 158] width 52 height 16
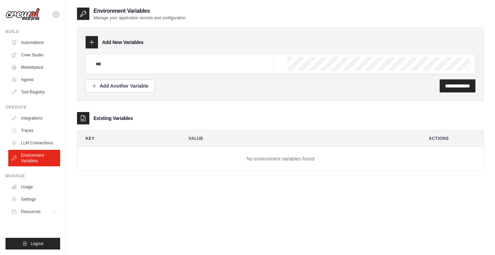
click at [86, 121] on icon at bounding box center [83, 118] width 7 height 7
click at [86, 39] on div at bounding box center [92, 42] width 12 height 12
click at [93, 40] on icon at bounding box center [91, 42] width 7 height 7
click at [108, 88] on div "Add Another Variable" at bounding box center [119, 85] width 57 height 7
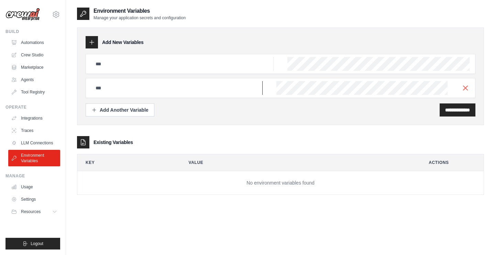
click at [115, 87] on input "text" at bounding box center [176, 88] width 171 height 14
click at [127, 61] on input "text" at bounding box center [182, 64] width 182 height 14
click at [40, 129] on link "Traces" at bounding box center [35, 130] width 52 height 11
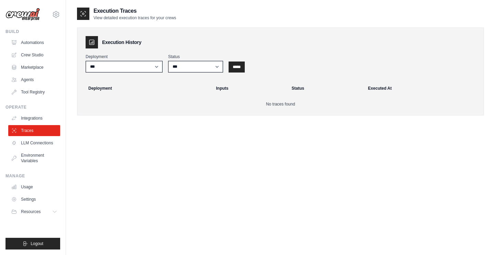
click at [83, 45] on div "**********" at bounding box center [280, 71] width 407 height 88
click at [94, 39] on icon at bounding box center [91, 42] width 7 height 7
click at [81, 14] on icon at bounding box center [83, 13] width 7 height 7
click at [13, 117] on icon at bounding box center [14, 117] width 5 height 5
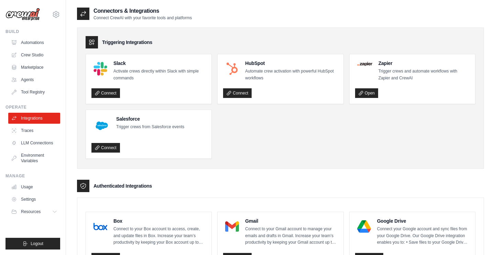
click at [370, 87] on div "Open" at bounding box center [412, 92] width 114 height 13
click at [366, 92] on link "Open" at bounding box center [366, 93] width 23 height 10
click at [30, 59] on link "Crew Studio" at bounding box center [35, 54] width 52 height 11
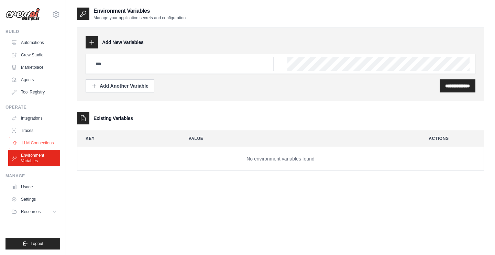
click at [29, 141] on link "LLM Connections" at bounding box center [35, 142] width 52 height 11
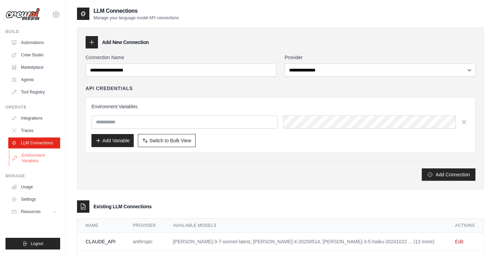
click at [37, 155] on link "Environment Variables" at bounding box center [35, 158] width 52 height 16
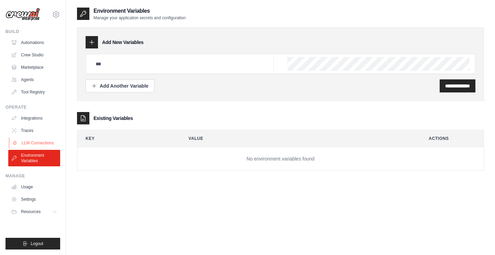
click at [42, 148] on link "LLM Connections" at bounding box center [35, 142] width 52 height 11
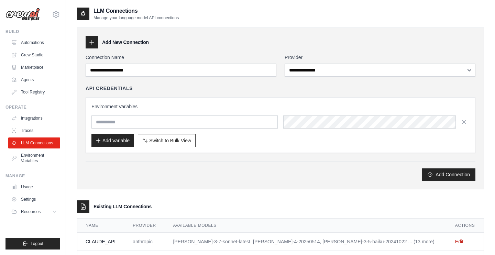
click at [149, 110] on h3 "Environment Variables" at bounding box center [280, 106] width 378 height 7
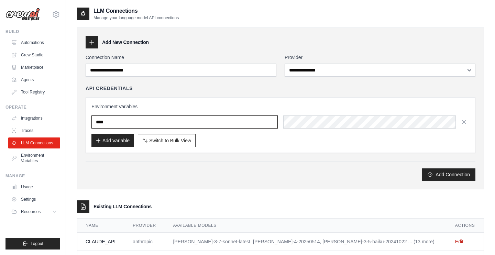
type input "****"
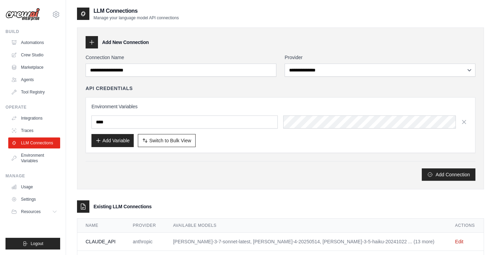
click at [225, 96] on div "API Credentials Environment Variables **** Add Variable Switch to Bulk View Swi…" at bounding box center [280, 119] width 389 height 68
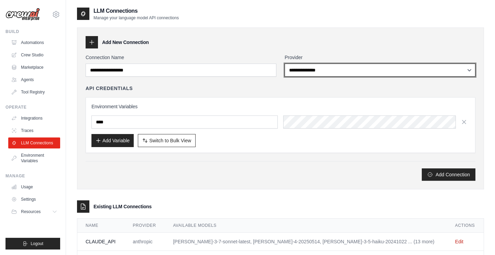
select select "****"
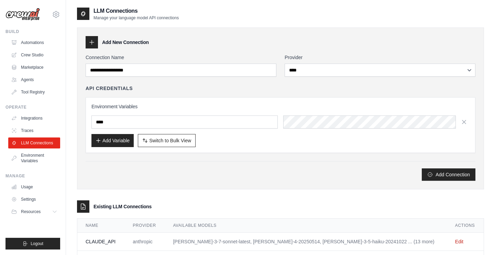
click at [198, 77] on div "**********" at bounding box center [280, 117] width 389 height 127
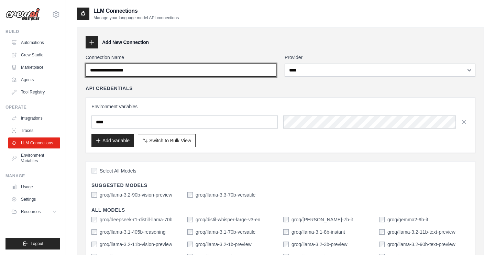
click at [162, 71] on input "Connection Name" at bounding box center [181, 70] width 191 height 13
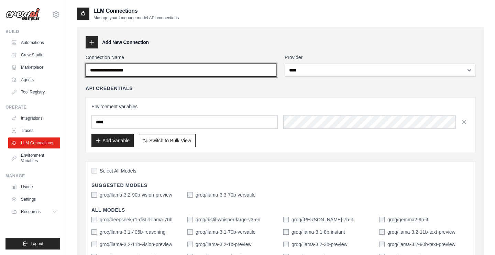
drag, startPoint x: 164, startPoint y: 71, endPoint x: 196, endPoint y: 75, distance: 32.2
click at [196, 75] on input "Connection Name" at bounding box center [181, 70] width 191 height 13
type input "****"
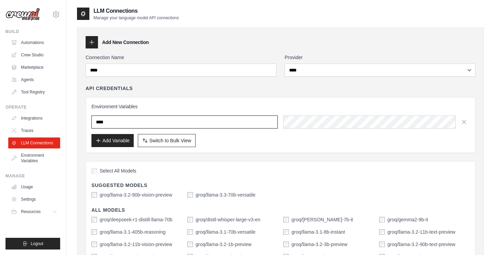
click at [182, 124] on input "****" at bounding box center [184, 121] width 186 height 13
click at [193, 122] on input "****" at bounding box center [184, 121] width 186 height 13
type input "**********"
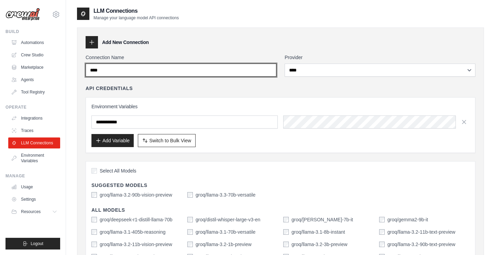
click at [222, 67] on input "****" at bounding box center [181, 70] width 191 height 13
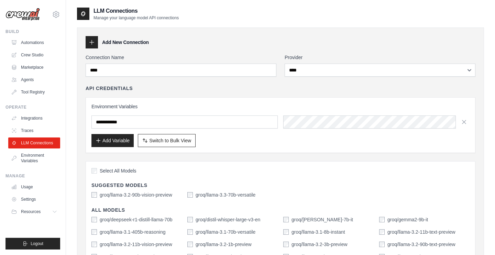
click at [91, 176] on div "Select All Models Suggested Models groq/llama-3.2-90b-vision-preview groq/llama…" at bounding box center [280, 255] width 389 height 189
click at [97, 176] on div "Select All Models" at bounding box center [280, 171] width 378 height 9
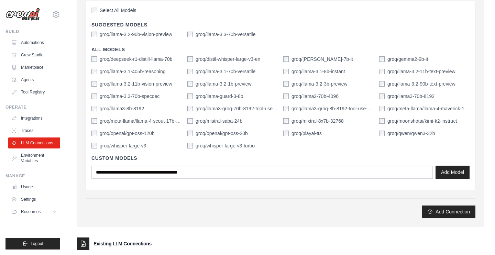
scroll to position [7, 0]
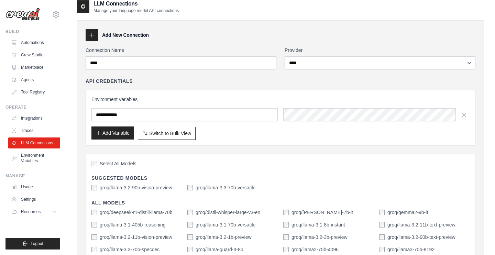
click at [103, 131] on button "Add Variable" at bounding box center [112, 132] width 42 height 13
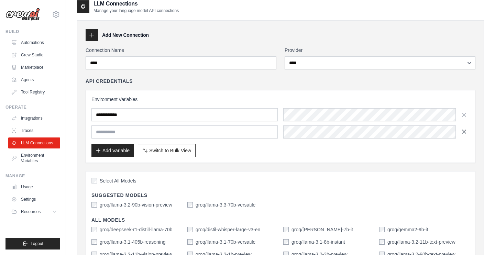
click at [462, 135] on button "button" at bounding box center [463, 131] width 11 height 11
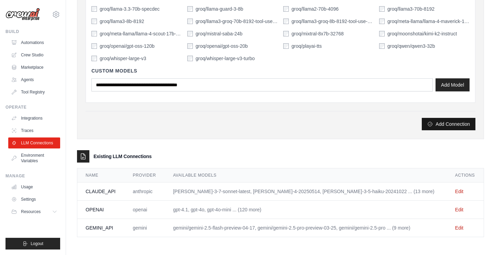
scroll to position [248, 0]
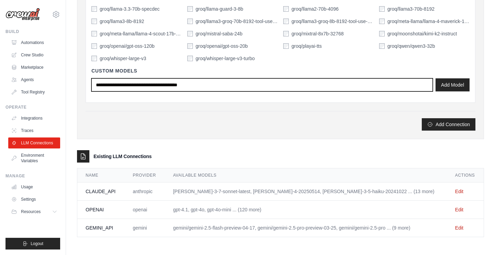
click at [303, 81] on input "text" at bounding box center [261, 84] width 341 height 13
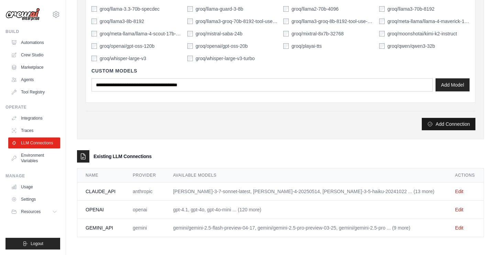
click at [439, 120] on button "Add Connection" at bounding box center [448, 124] width 54 height 12
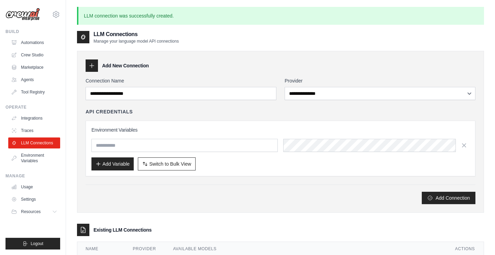
scroll to position [0, 0]
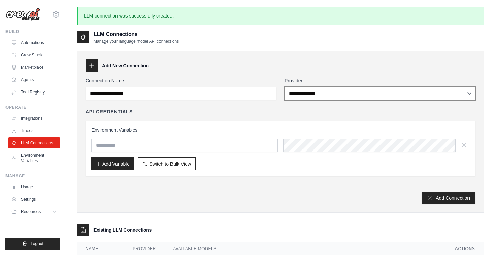
select select "********"
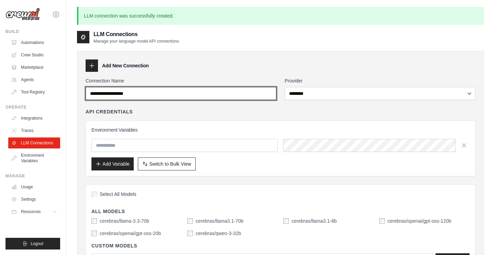
click at [182, 89] on input "Connection Name" at bounding box center [181, 93] width 191 height 13
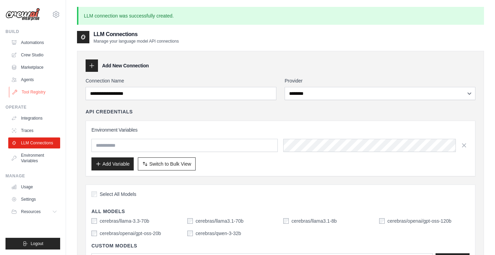
click at [31, 97] on link "Tool Registry" at bounding box center [35, 92] width 52 height 11
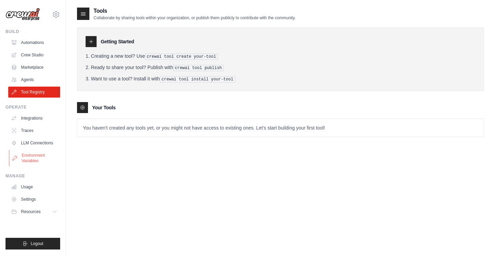
click at [32, 159] on link "Environment Variables" at bounding box center [35, 158] width 52 height 16
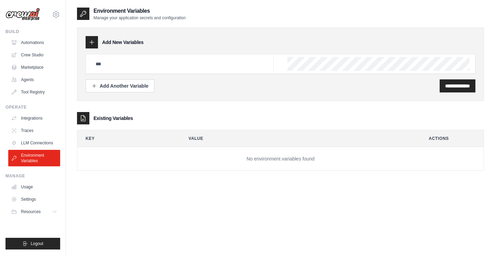
click at [87, 54] on div "**********" at bounding box center [280, 63] width 407 height 73
click at [113, 60] on input "text" at bounding box center [182, 64] width 182 height 14
click at [92, 47] on div at bounding box center [92, 42] width 12 height 12
click at [24, 203] on link "Settings" at bounding box center [35, 199] width 52 height 11
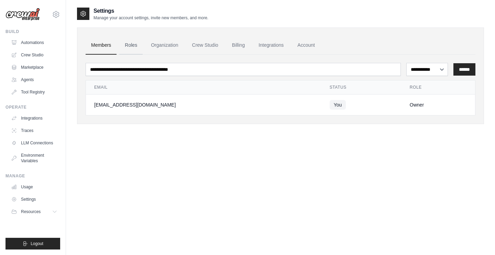
click at [124, 46] on link "Roles" at bounding box center [130, 45] width 23 height 19
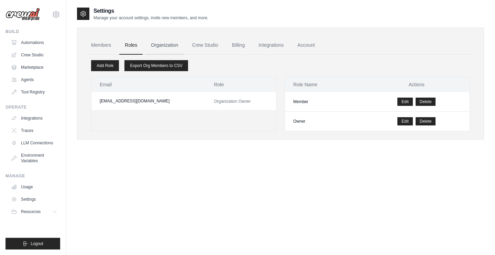
click at [172, 53] on link "Organization" at bounding box center [164, 45] width 38 height 19
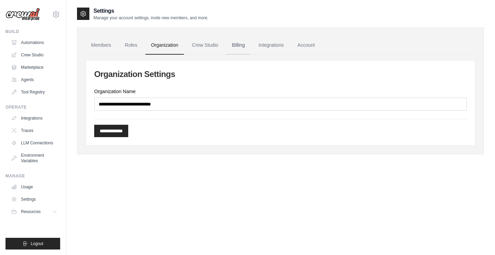
click at [234, 37] on link "Billing" at bounding box center [238, 45] width 24 height 19
click at [202, 44] on link "Crew Studio" at bounding box center [204, 45] width 37 height 19
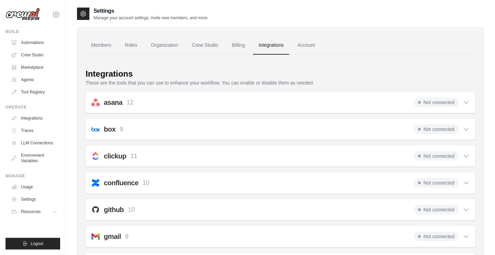
click at [308, 51] on link "Account" at bounding box center [306, 45] width 29 height 19
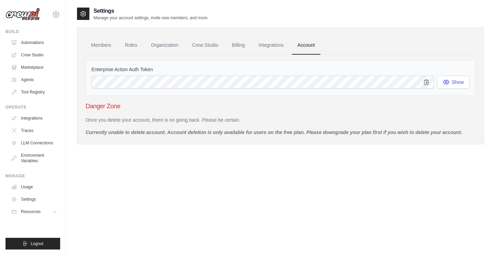
click at [33, 111] on div "Operate Integrations Traces LLM Connections Environment Variables" at bounding box center [32, 135] width 55 height 62
click at [33, 89] on link "Tool Registry" at bounding box center [35, 92] width 52 height 11
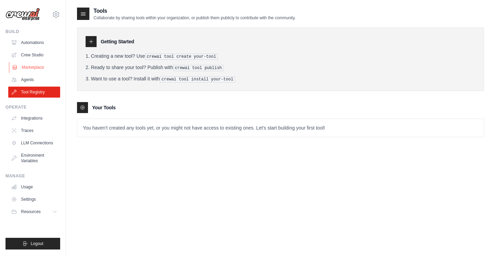
click at [30, 64] on link "Marketplace" at bounding box center [35, 67] width 52 height 11
